Goal: Task Accomplishment & Management: Complete application form

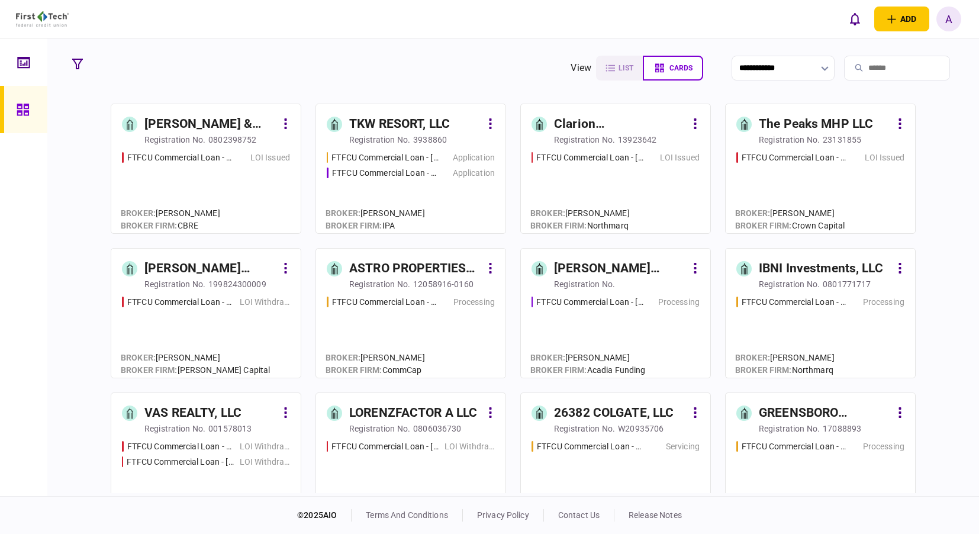
click at [20, 60] on icon at bounding box center [23, 63] width 13 height 14
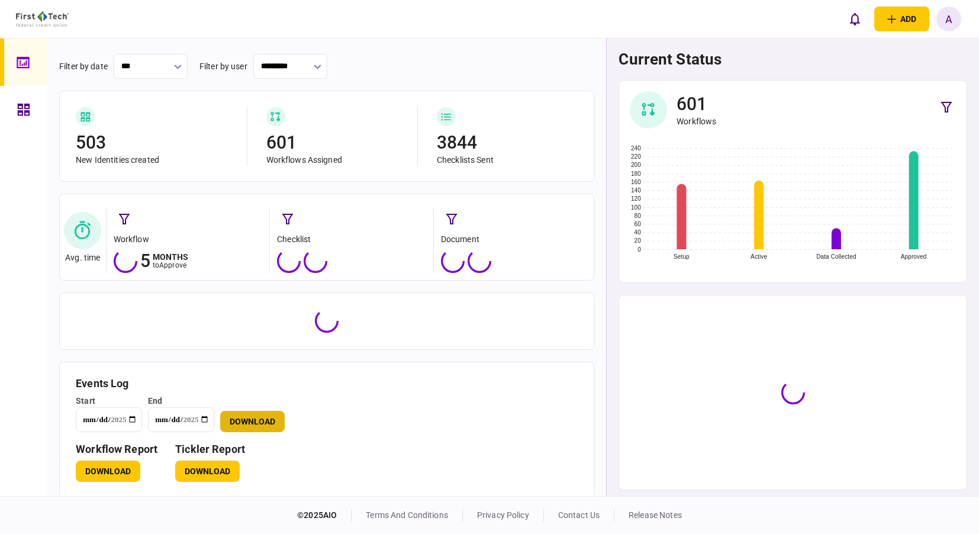
scroll to position [37, 0]
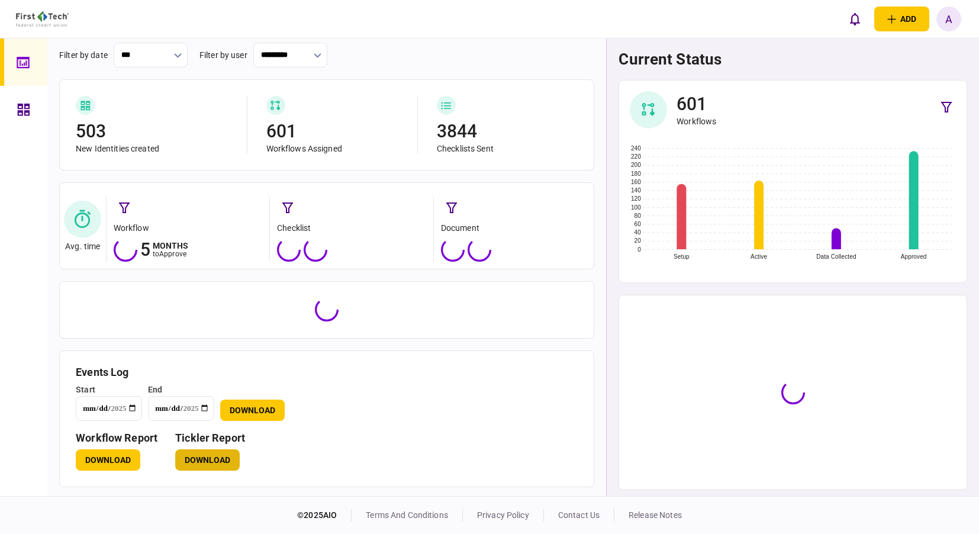
click at [202, 469] on button "Download" at bounding box center [207, 459] width 65 height 21
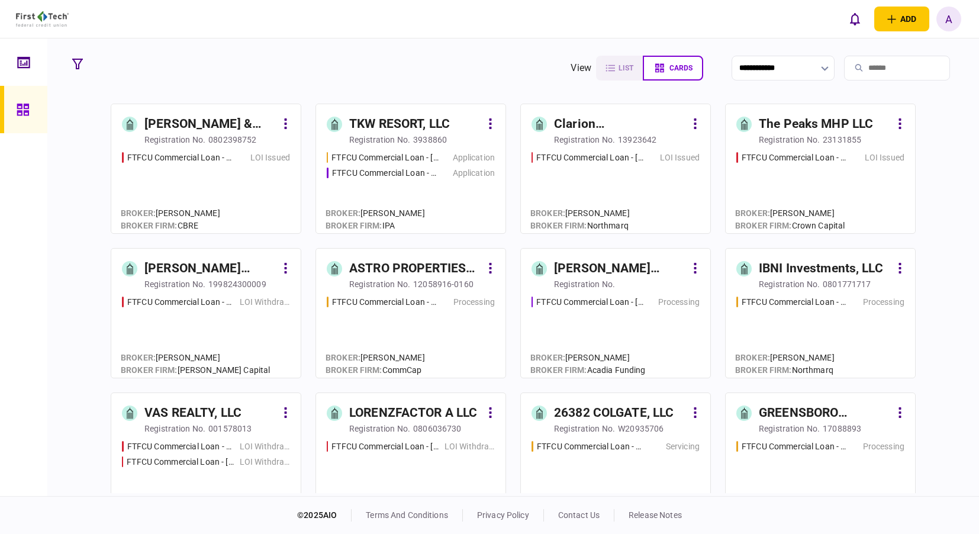
drag, startPoint x: 881, startPoint y: 67, endPoint x: 887, endPoint y: 67, distance: 6.5
click at [881, 67] on input "search" at bounding box center [897, 68] width 106 height 25
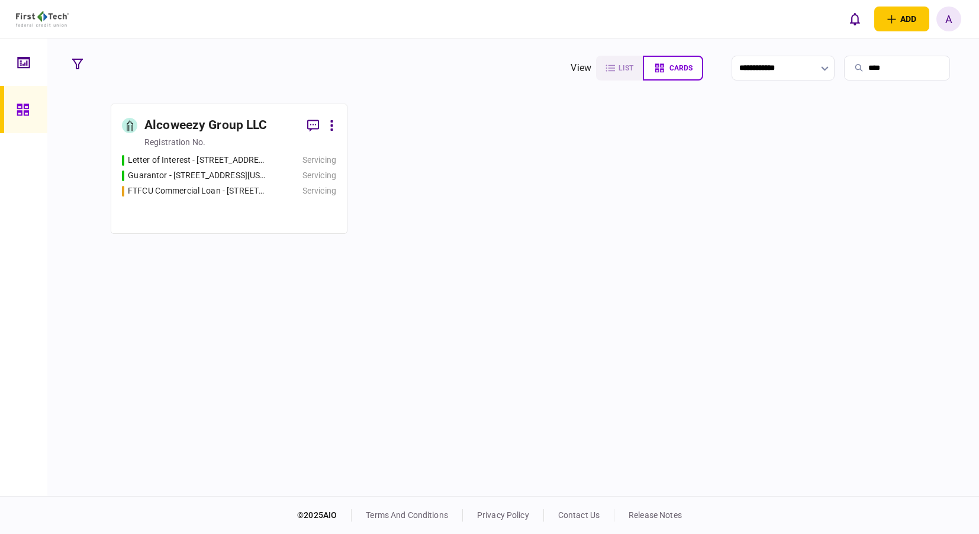
type input "****"
click at [225, 160] on div "Letter of Interest - [STREET_ADDRESS][US_STATE]" at bounding box center [197, 160] width 138 height 12
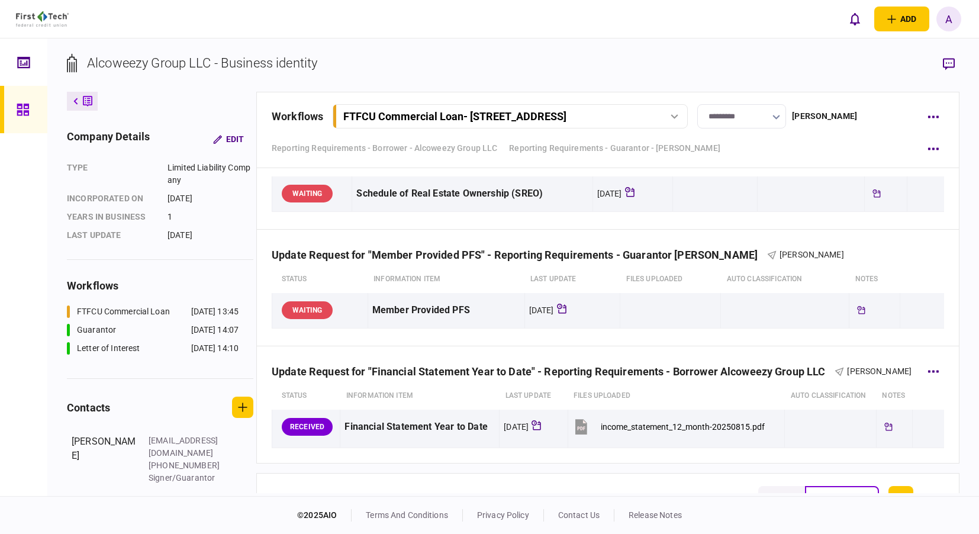
scroll to position [1302, 0]
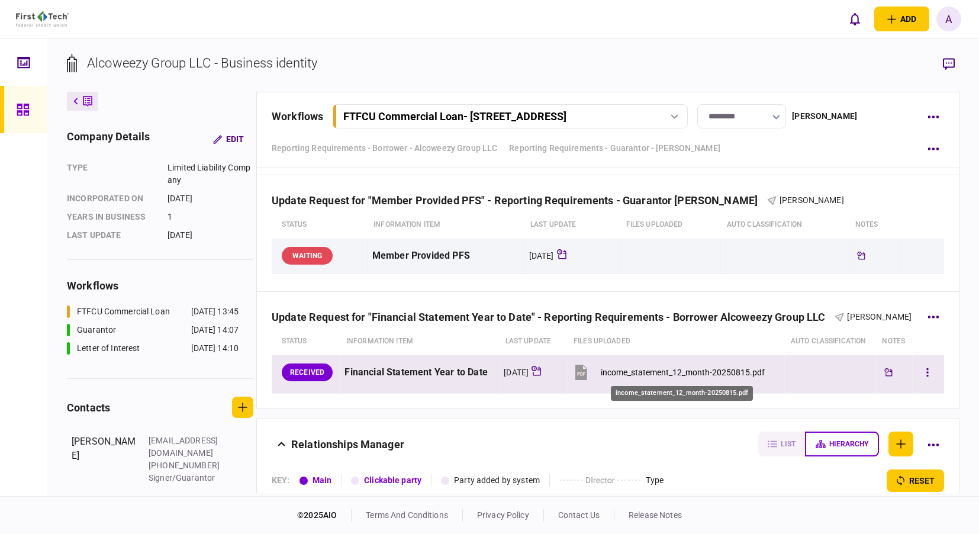
click at [681, 375] on div "income_statement_12_month-20250815.pdf" at bounding box center [683, 372] width 164 height 9
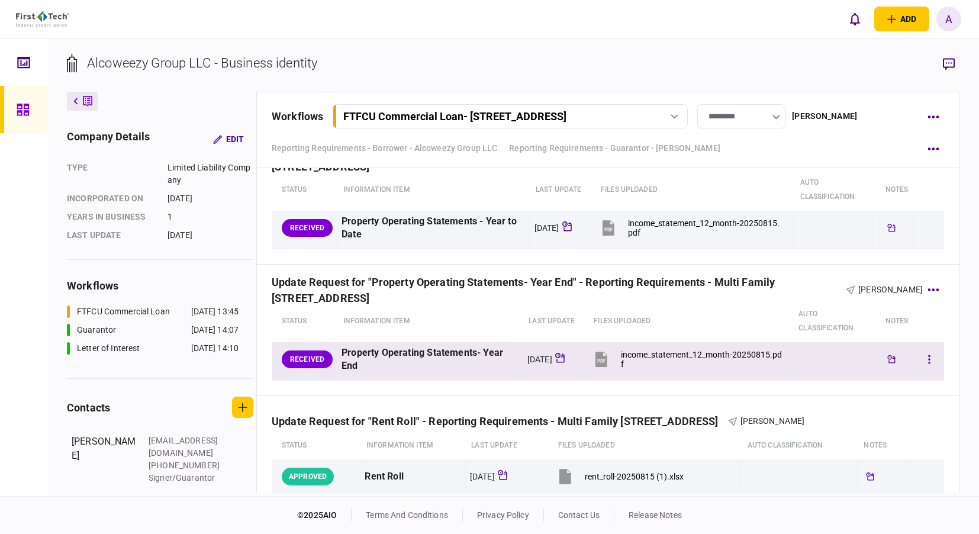
scroll to position [829, 0]
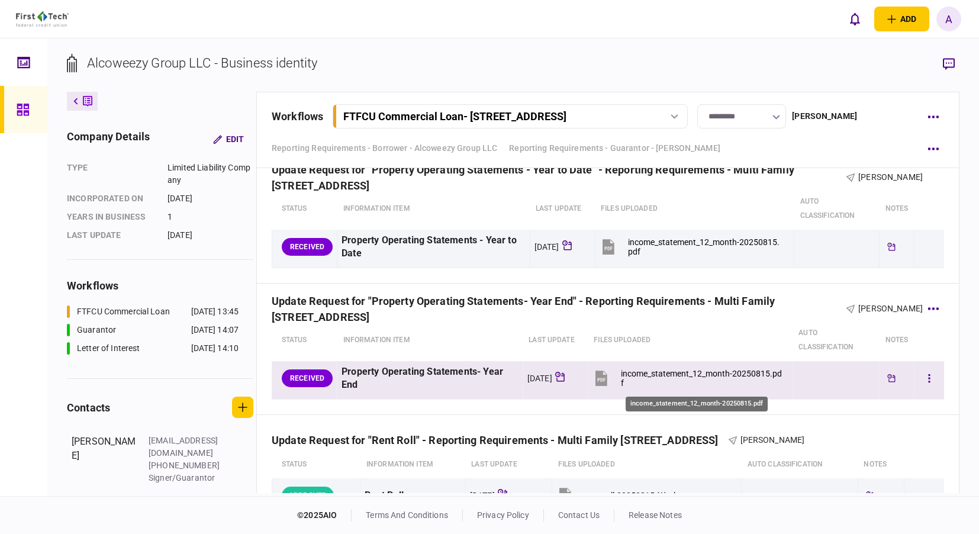
click at [681, 373] on div "income_statement_12_month-20250815.pdf" at bounding box center [702, 378] width 162 height 19
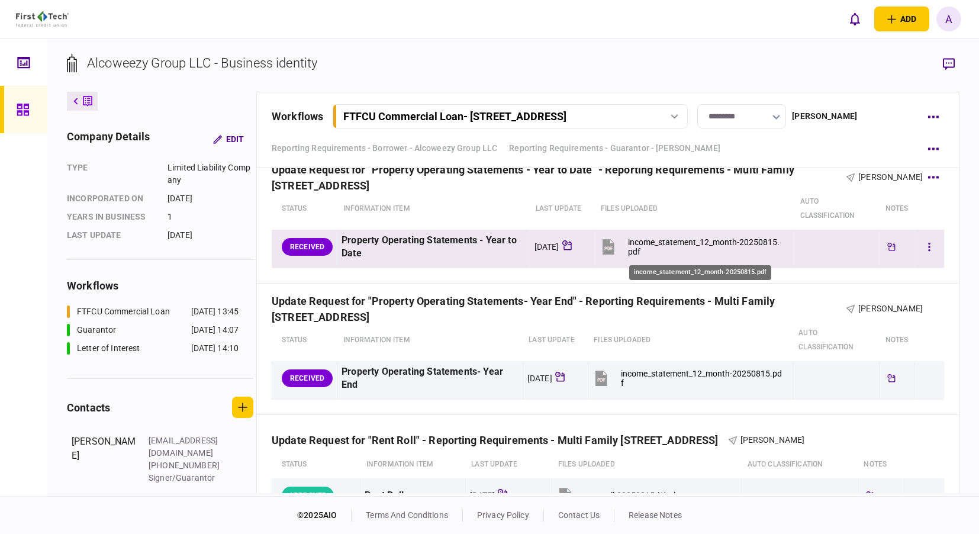
click at [697, 239] on div "income_statement_12_month-20250815.pdf" at bounding box center [706, 246] width 156 height 19
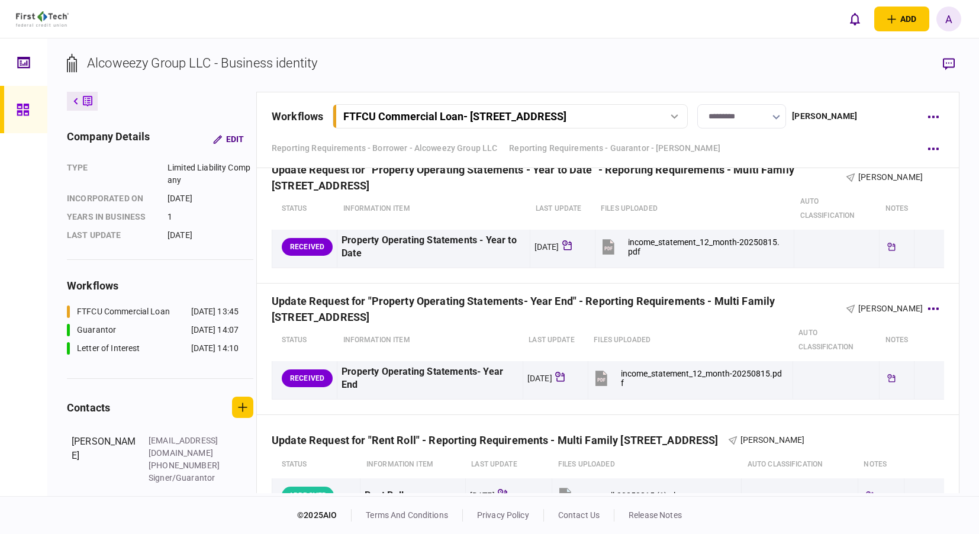
scroll to position [769, 0]
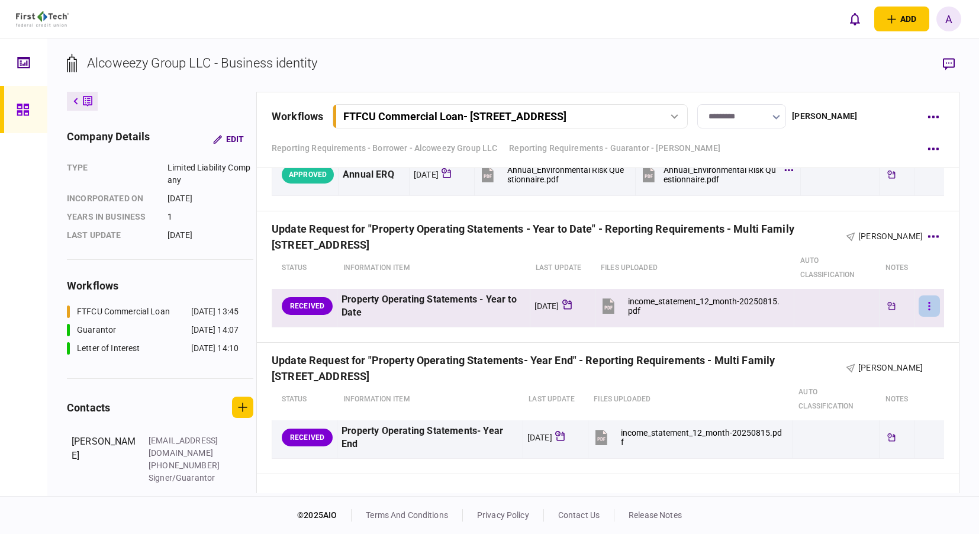
click at [928, 305] on icon "button" at bounding box center [929, 306] width 2 height 11
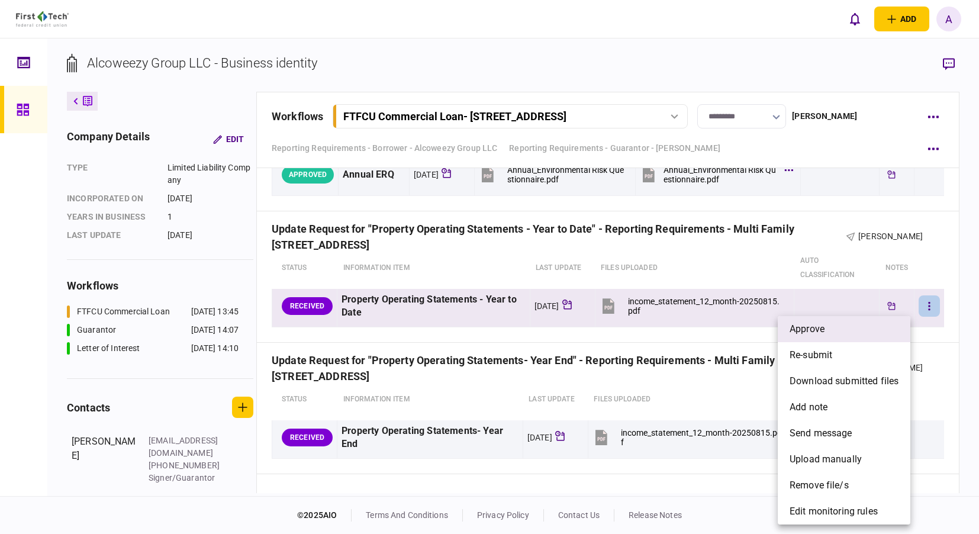
click at [823, 323] on span "approve" at bounding box center [806, 329] width 35 height 14
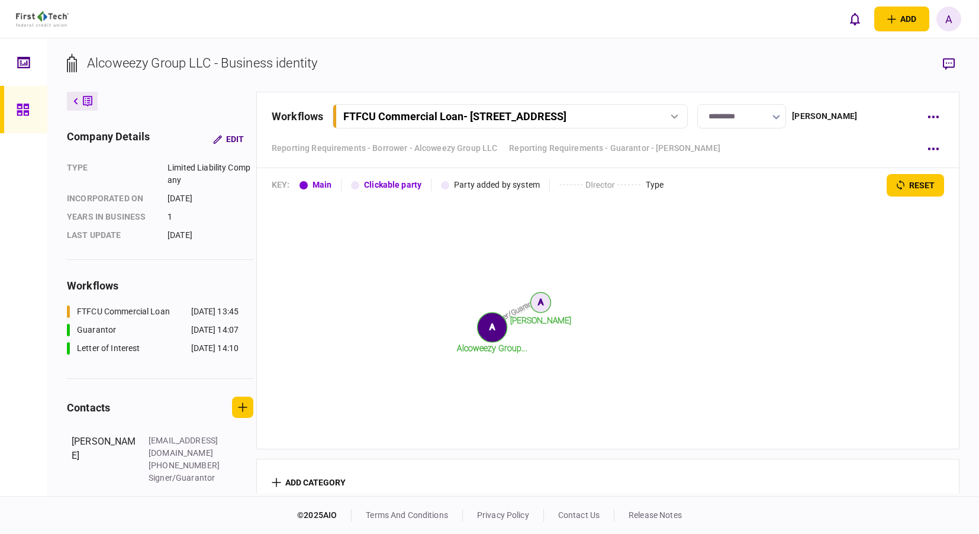
scroll to position [1598, 0]
click at [27, 79] on div at bounding box center [26, 61] width 19 height 47
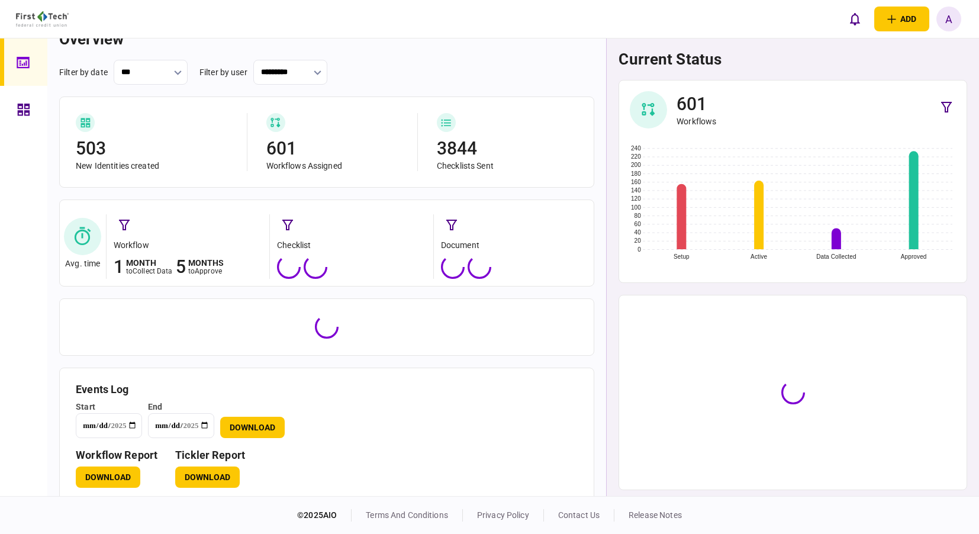
scroll to position [37, 0]
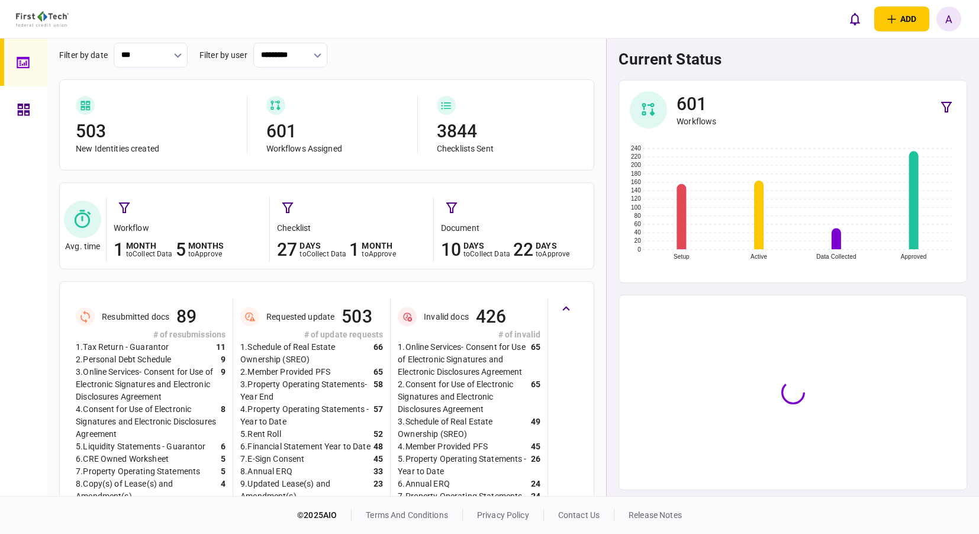
click at [14, 107] on link at bounding box center [23, 109] width 47 height 47
